Goal: Transaction & Acquisition: Book appointment/travel/reservation

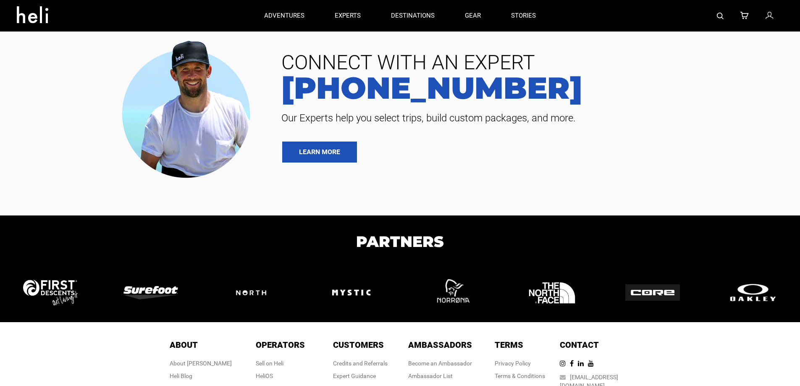
type input "Heli Skiing"
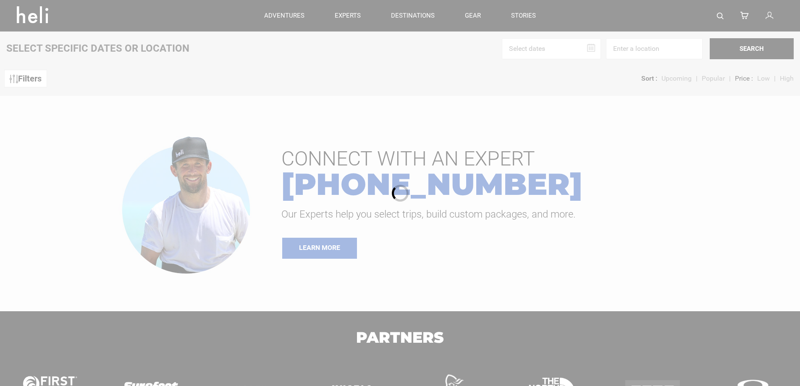
scroll to position [46, 0]
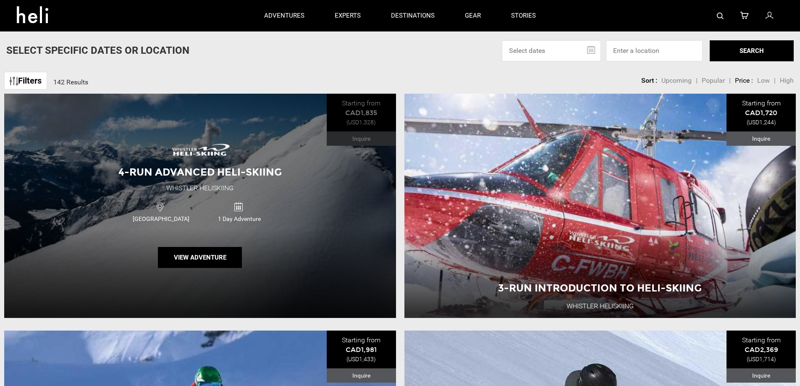
click at [347, 209] on div "4-Run Advanced Heli-Skiing Whistler Heliskiing Canada 1 Day Adventure View Adve…" at bounding box center [200, 206] width 392 height 224
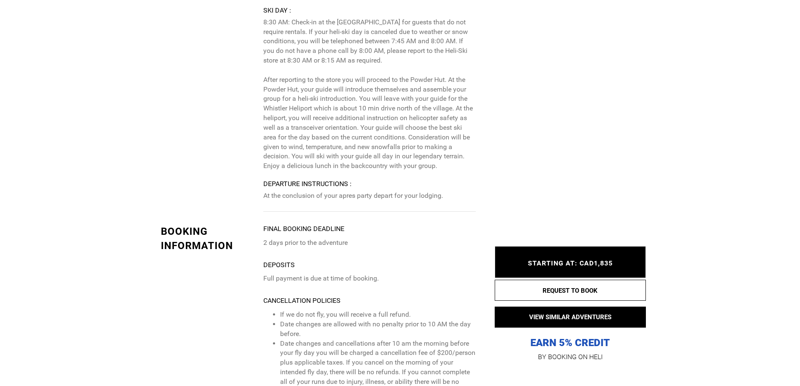
scroll to position [1974, 0]
